Goal: Communication & Community: Participate in discussion

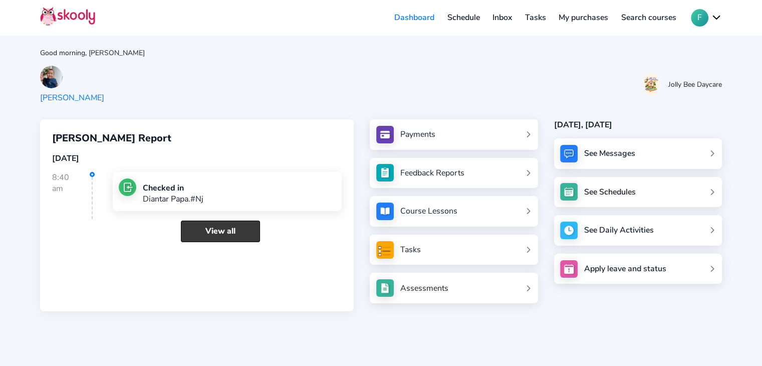
click at [227, 234] on link "View all" at bounding box center [220, 232] width 79 height 22
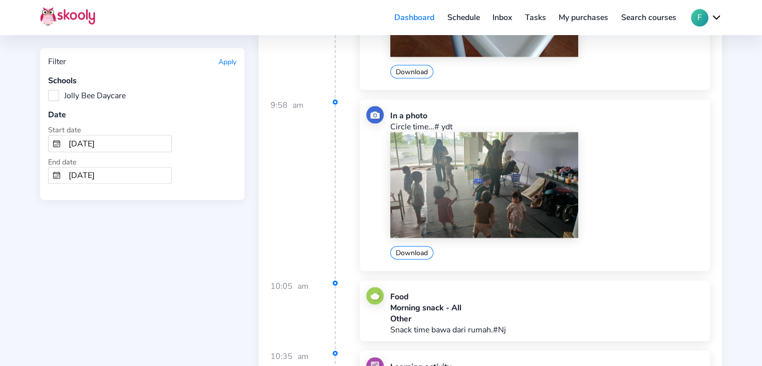
scroll to position [6014, 0]
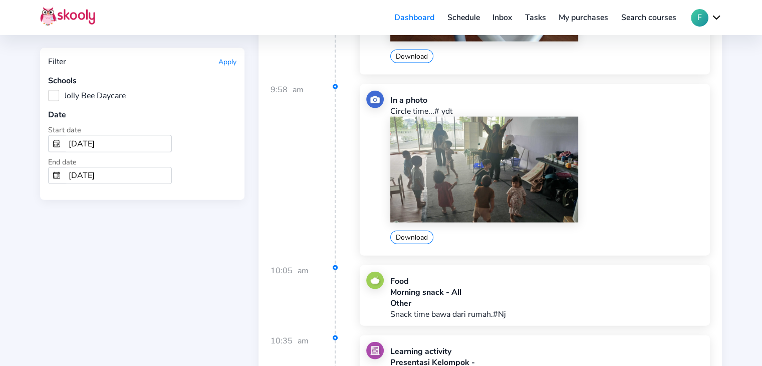
click at [516, 19] on link "Inbox" at bounding box center [502, 18] width 33 height 16
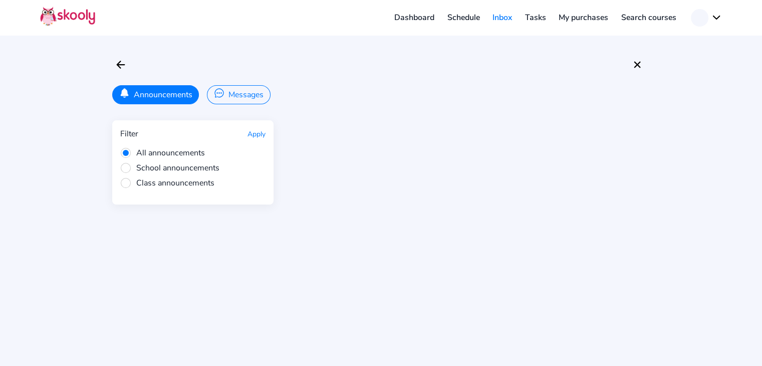
click at [244, 96] on button "Messages" at bounding box center [238, 94] width 63 height 19
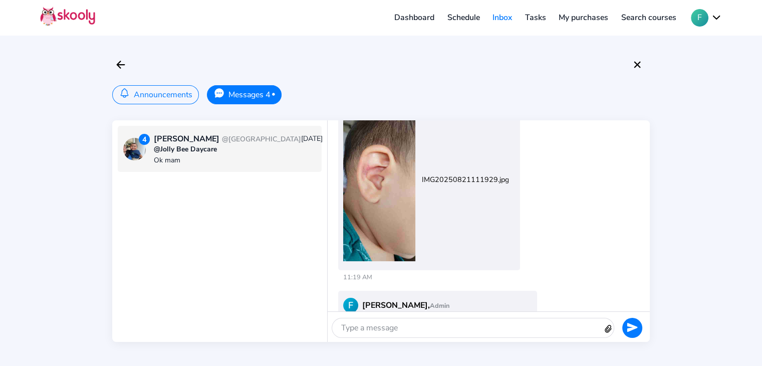
scroll to position [846, 0]
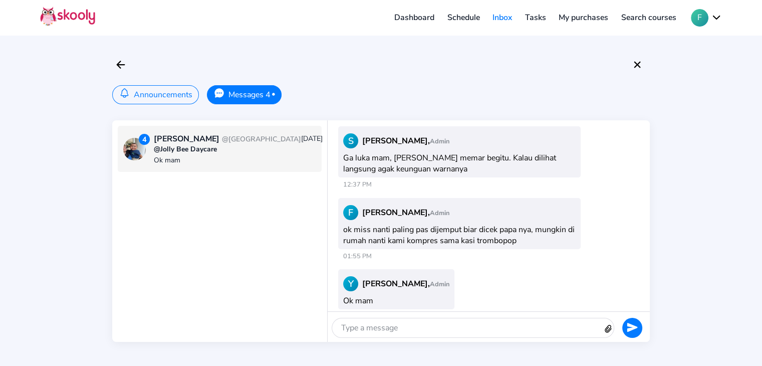
click at [385, 325] on div at bounding box center [467, 327] width 271 height 19
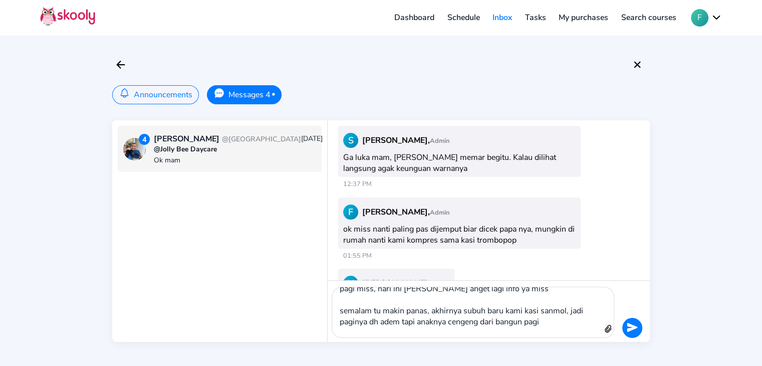
scroll to position [1, 0]
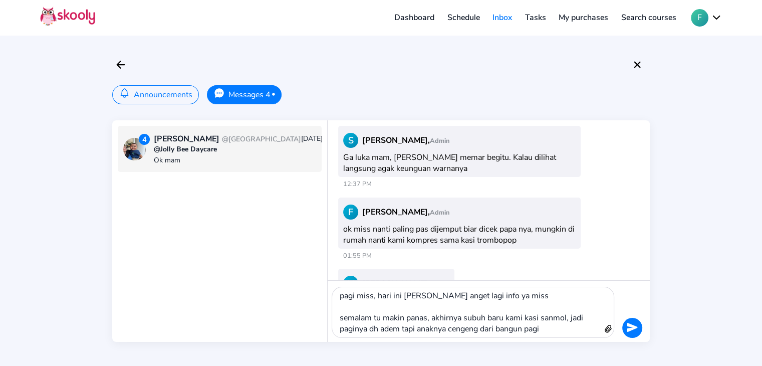
click at [636, 328] on icon "Send" at bounding box center [632, 327] width 11 height 11
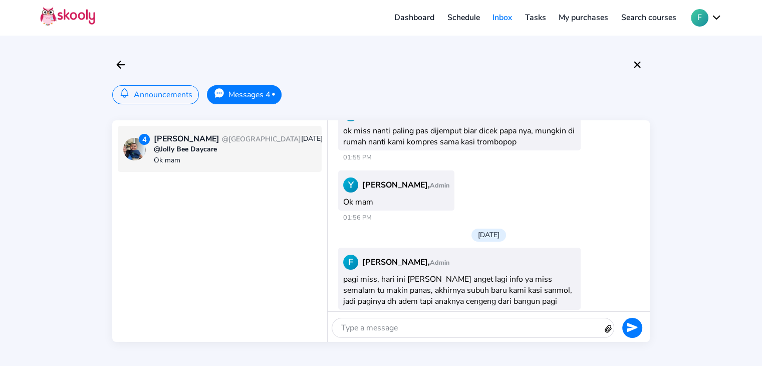
click at [166, 154] on div "@Jolly Bee Daycare" at bounding box center [238, 149] width 169 height 10
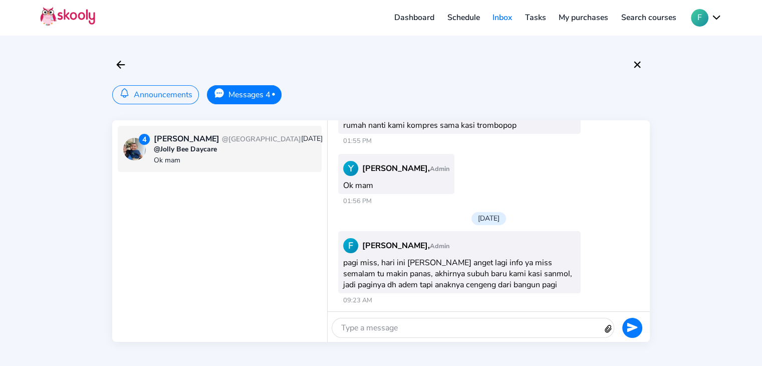
scroll to position [868, 0]
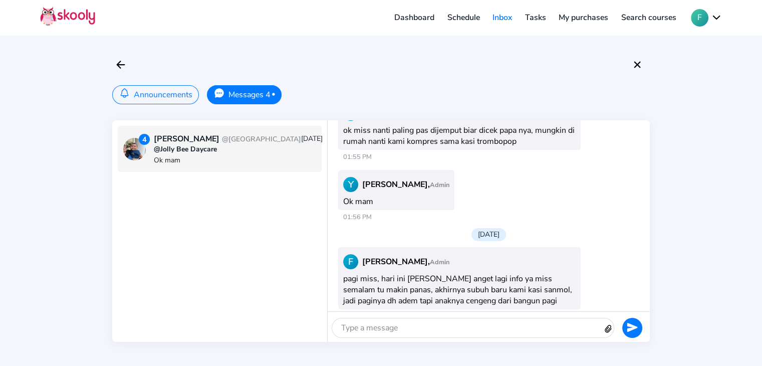
click at [151, 104] on div "Announcements Messages 4 • 4 [PERSON_NAME] @One District Puri [DATE] @Jolly Bee…" at bounding box center [381, 183] width 762 height 366
click at [152, 98] on button "Announcements" at bounding box center [155, 94] width 87 height 19
